Goal: Task Accomplishment & Management: Manage account settings

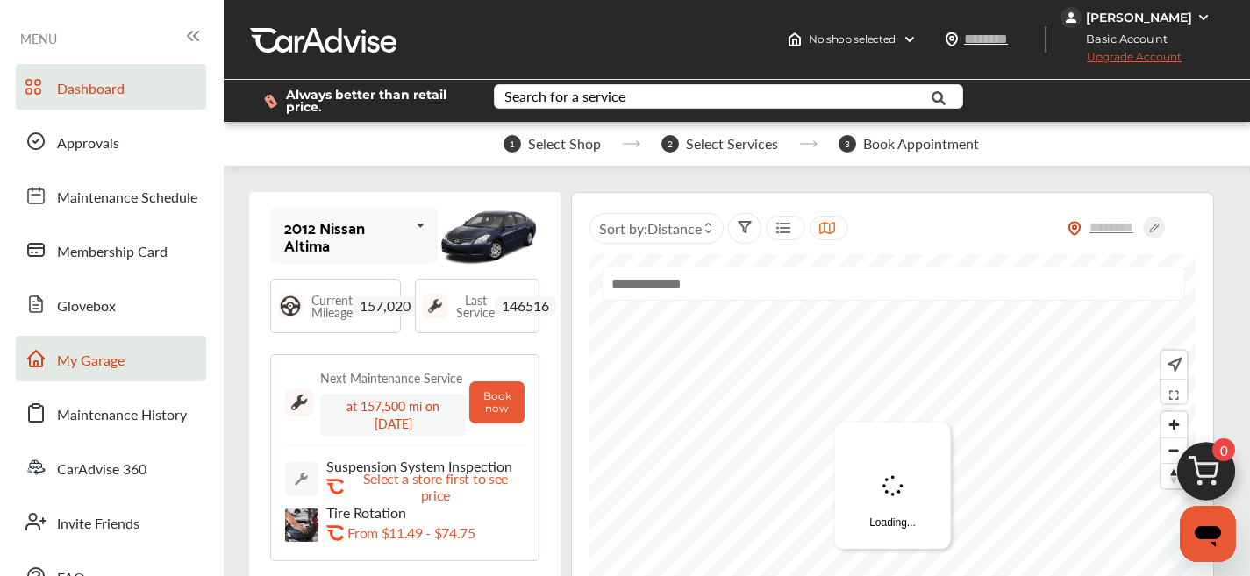
click at [143, 375] on link "My Garage" at bounding box center [111, 359] width 190 height 46
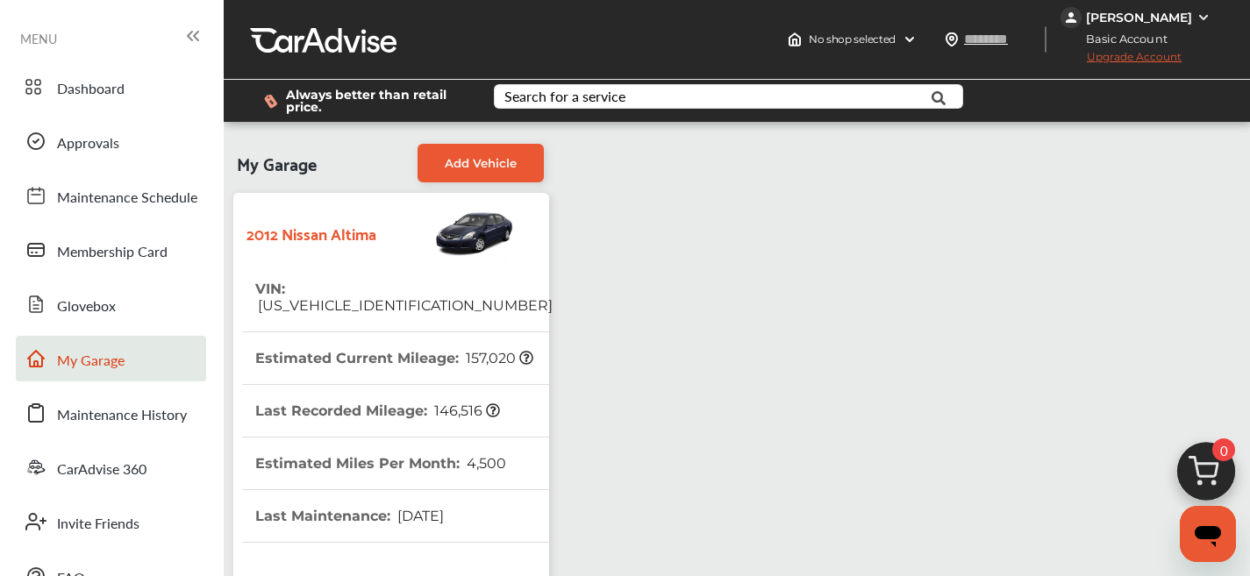
click at [1060, 20] on img at bounding box center [1070, 17] width 21 height 21
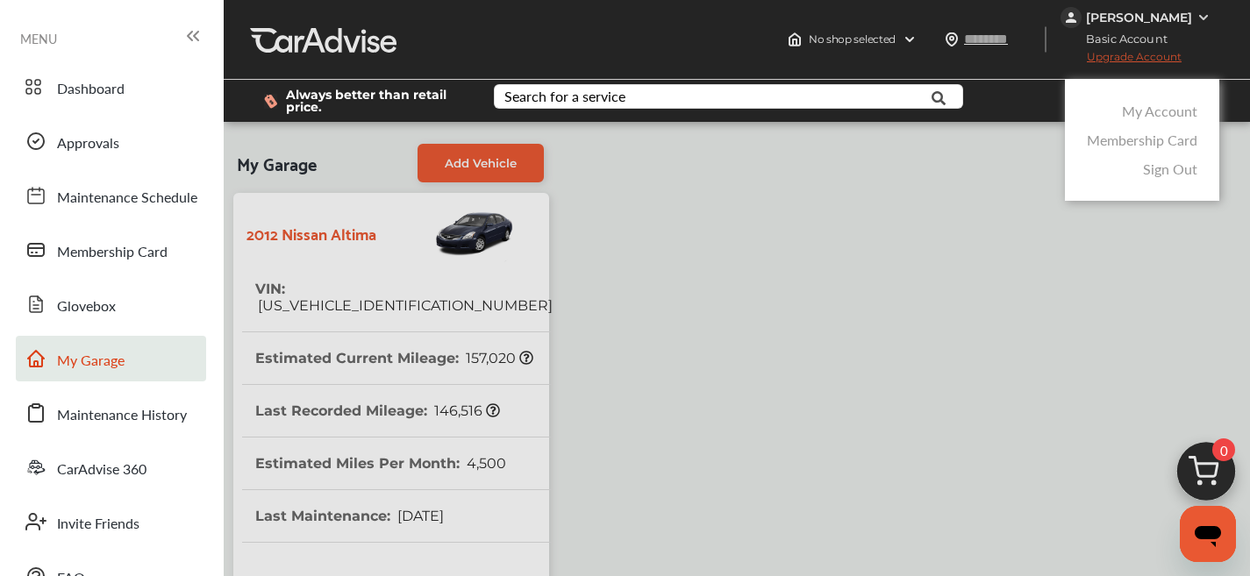
click at [1150, 97] on div "My Account" at bounding box center [1141, 110] width 119 height 29
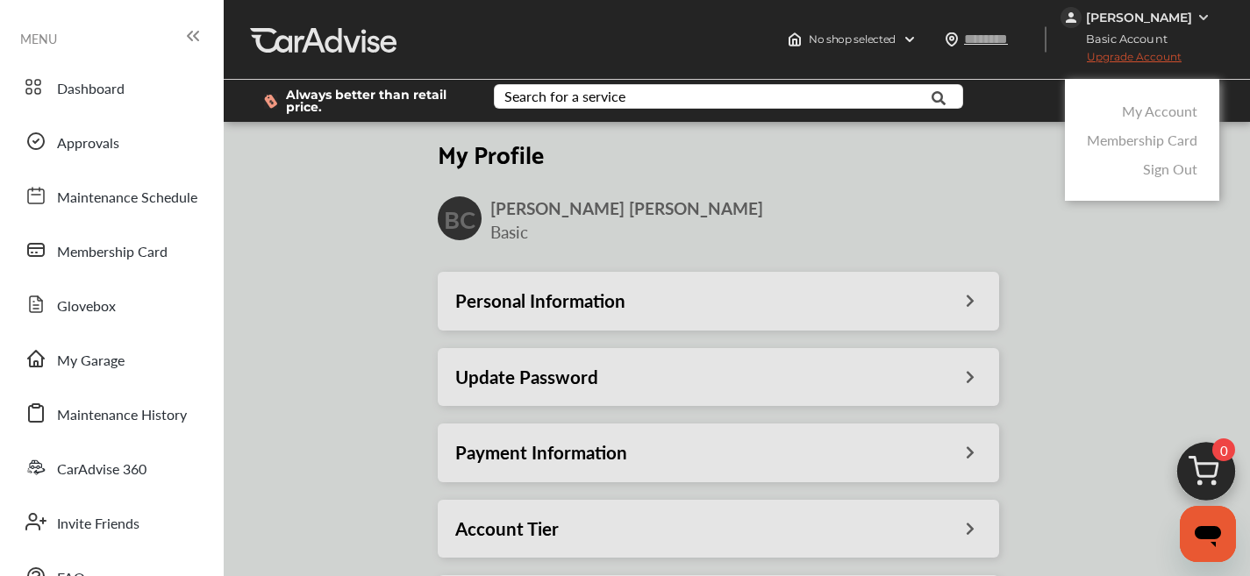
click at [1151, 117] on link "My Account" at bounding box center [1159, 111] width 75 height 20
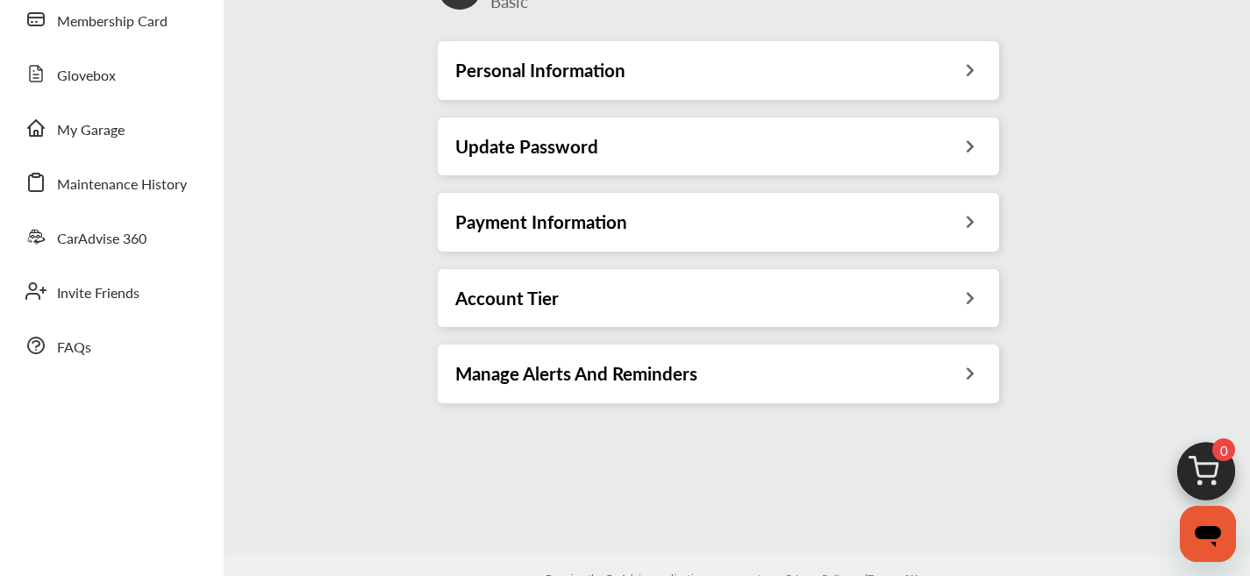
scroll to position [229, 0]
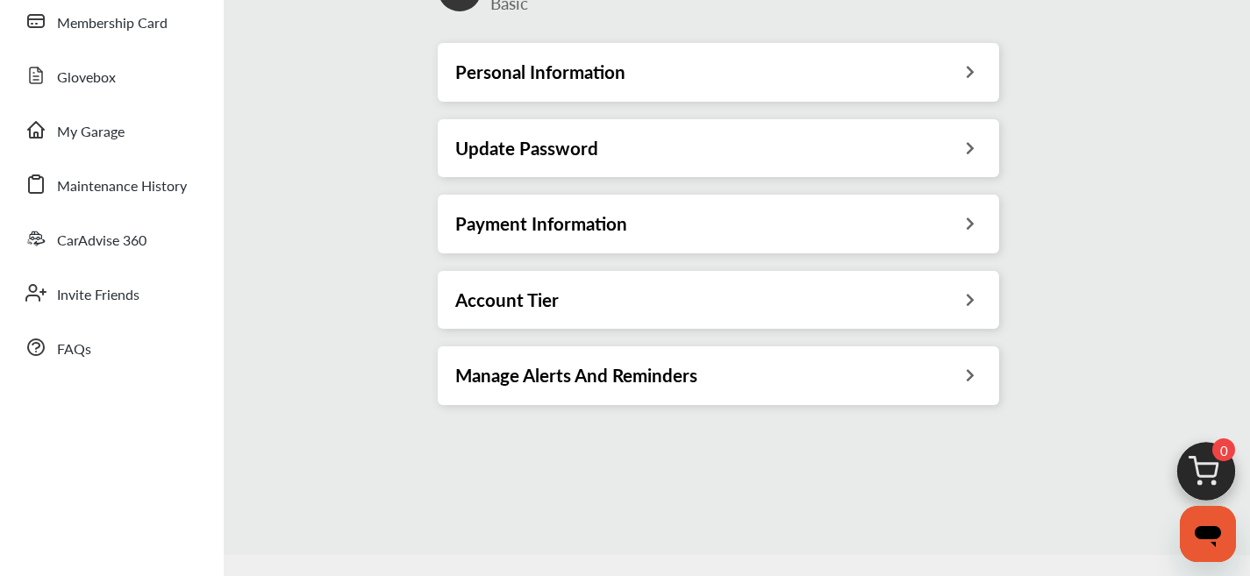
click at [813, 219] on div "Payment Information" at bounding box center [718, 223] width 526 height 23
